Goal: Check status: Check status

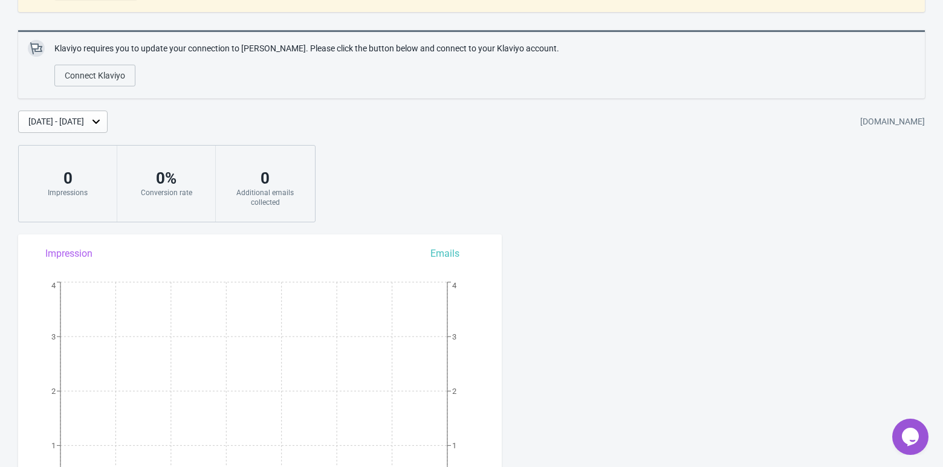
scroll to position [109, 0]
click at [84, 118] on div "[DATE] - [DATE]" at bounding box center [56, 122] width 56 height 13
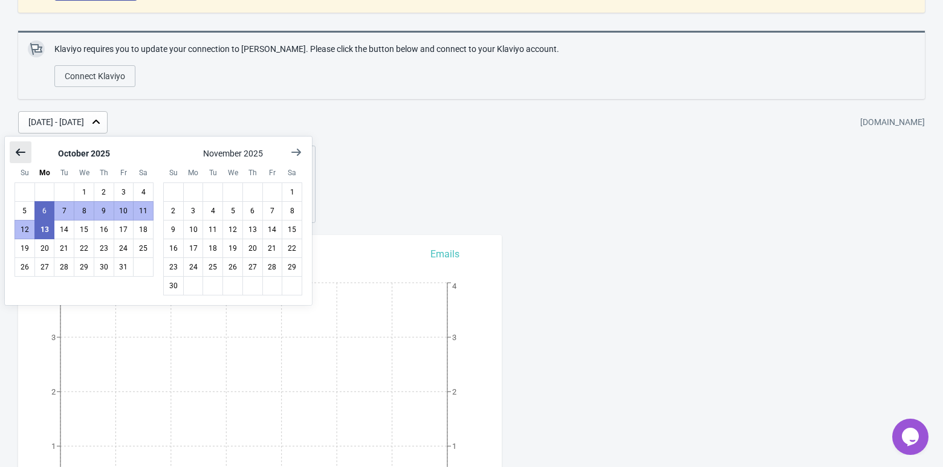
click at [21, 146] on icon "Show previous month, September 2025" at bounding box center [21, 152] width 12 height 12
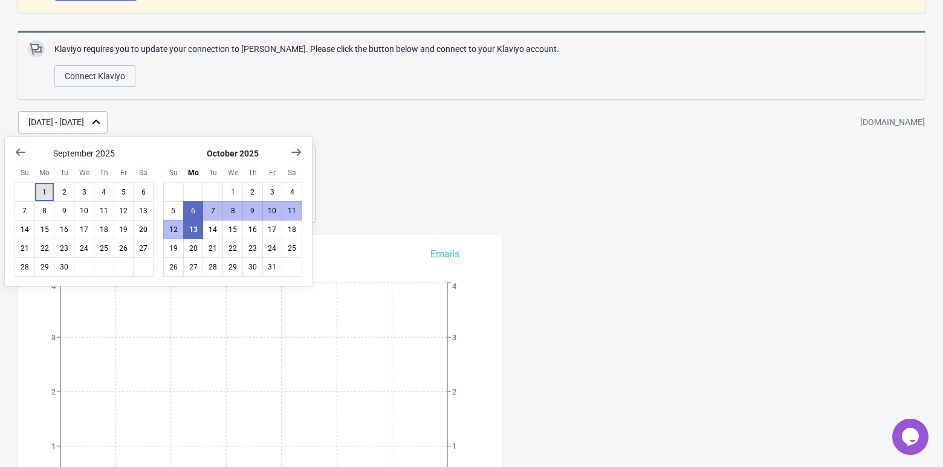
click at [45, 192] on button "1" at bounding box center [44, 191] width 21 height 19
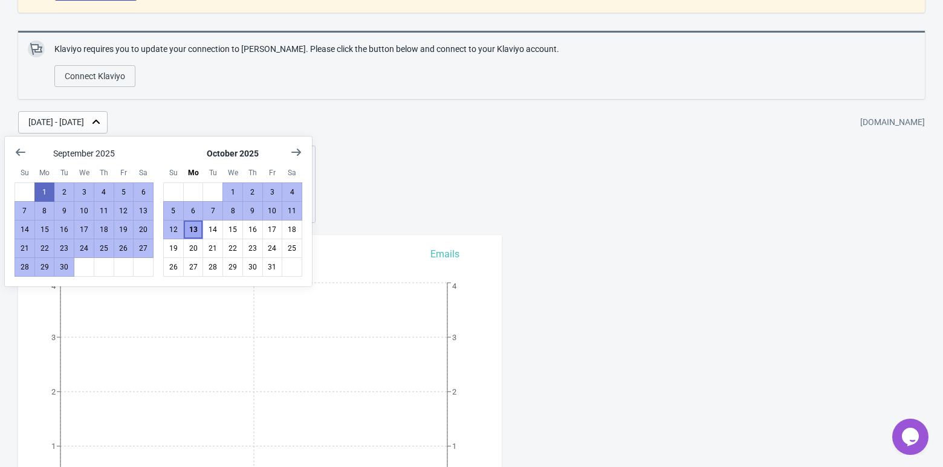
click at [188, 229] on button "13" at bounding box center [193, 229] width 21 height 19
click at [406, 132] on div "[DATE] - [DATE] [DOMAIN_NAME]" at bounding box center [480, 122] width 924 height 22
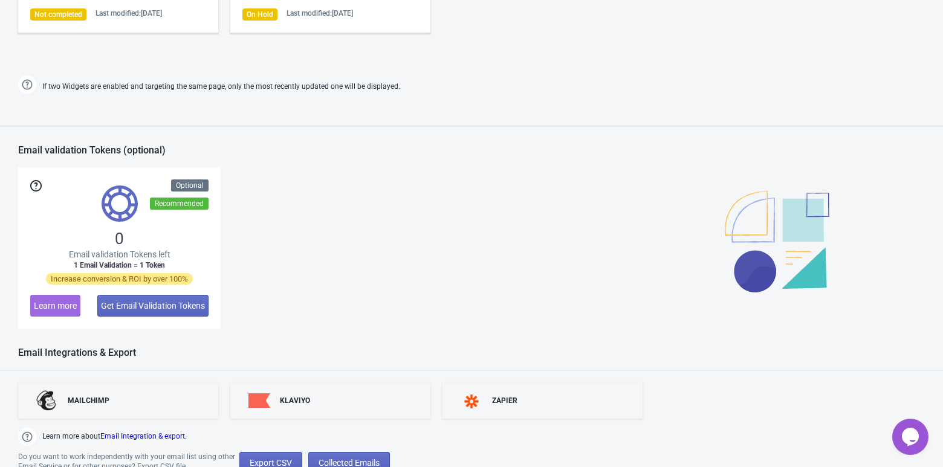
scroll to position [987, 0]
